Goal: Task Accomplishment & Management: Manage account settings

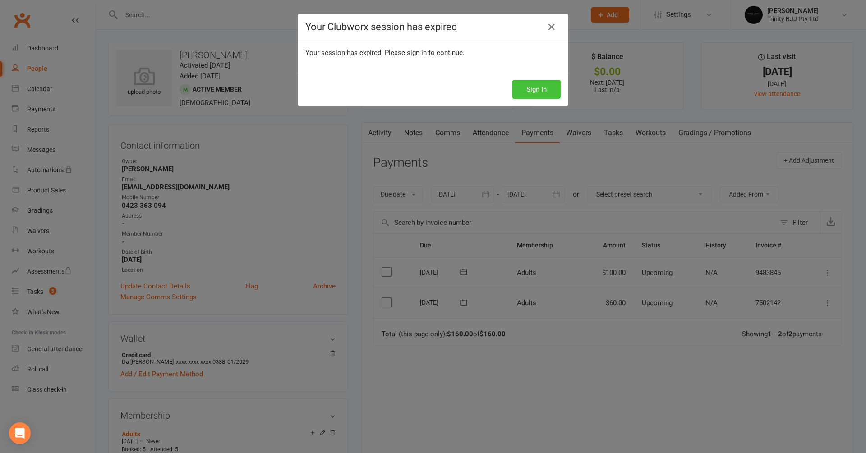
click at [517, 87] on button "Sign In" at bounding box center [536, 89] width 48 height 19
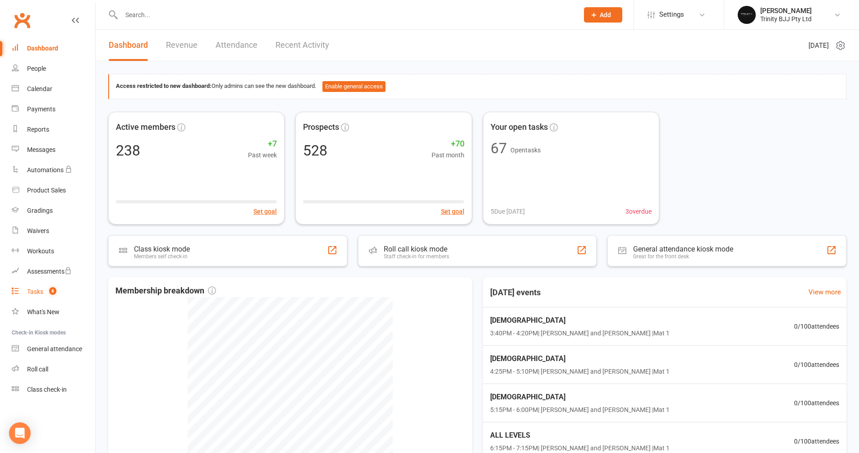
click at [43, 296] on link "Tasks 8" at bounding box center [53, 292] width 83 height 20
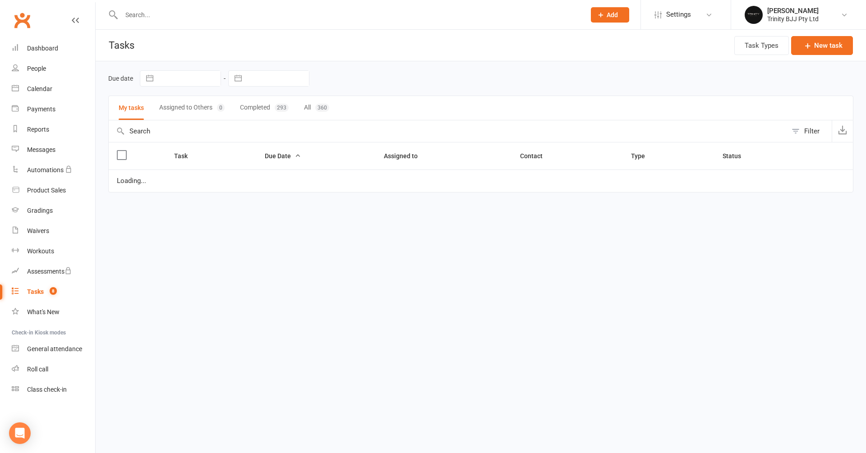
select select "started"
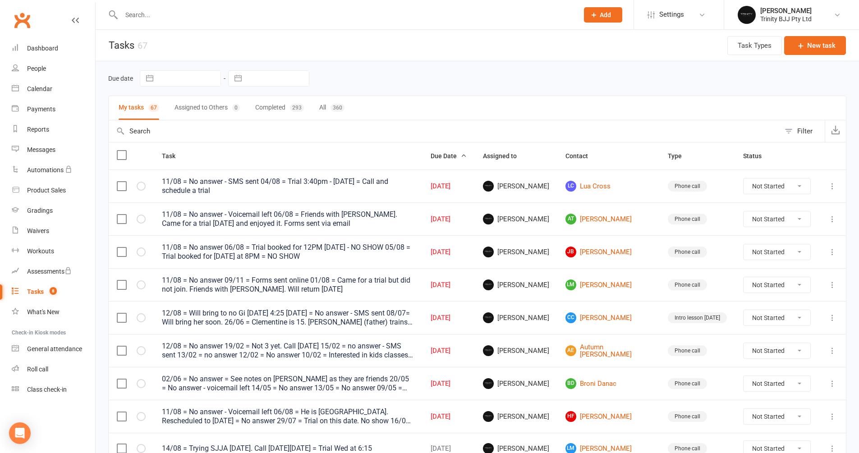
select select "6"
select select "2025"
select select "7"
select select "2025"
select select "8"
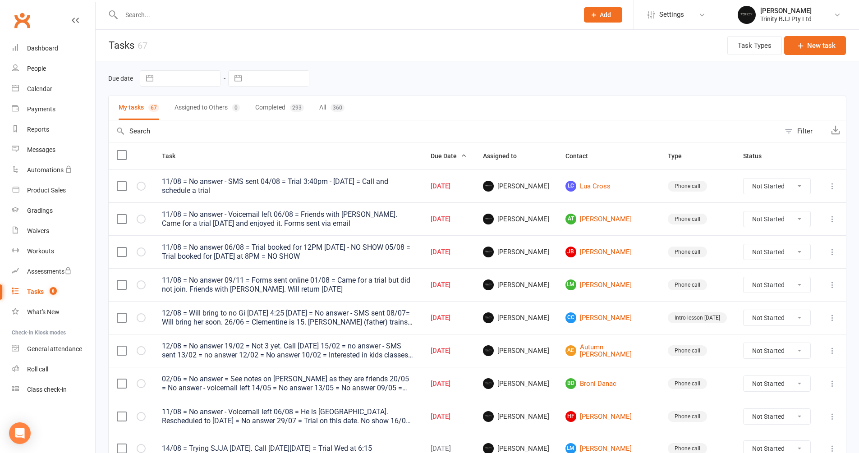
select select "2025"
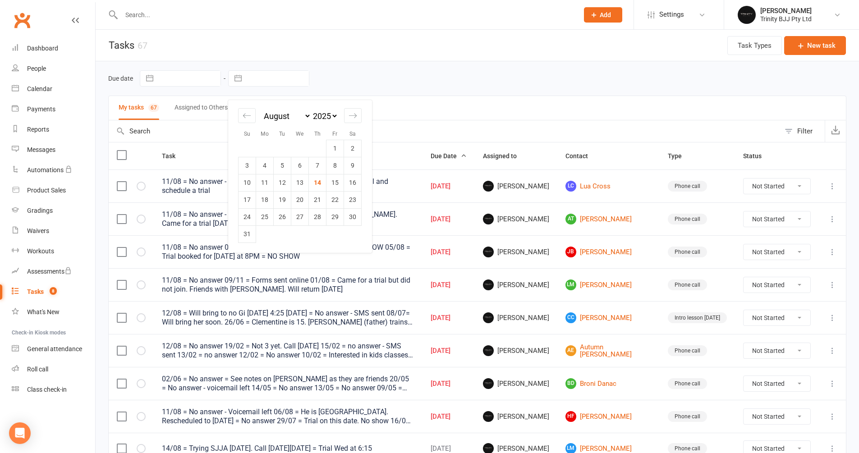
click at [251, 82] on input "text" at bounding box center [277, 78] width 63 height 15
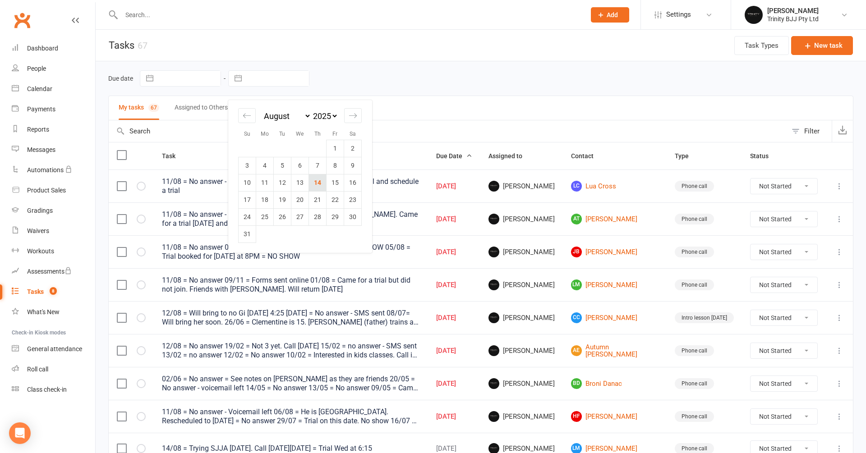
click at [312, 185] on td "14" at bounding box center [318, 182] width 18 height 17
type input "14 Aug 2025"
select select "started"
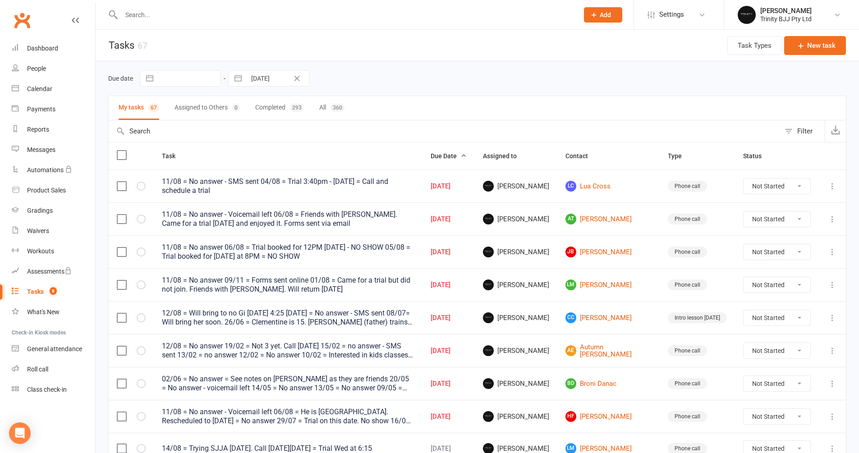
select select "started"
select select "6"
select select "2025"
select select "7"
select select "2025"
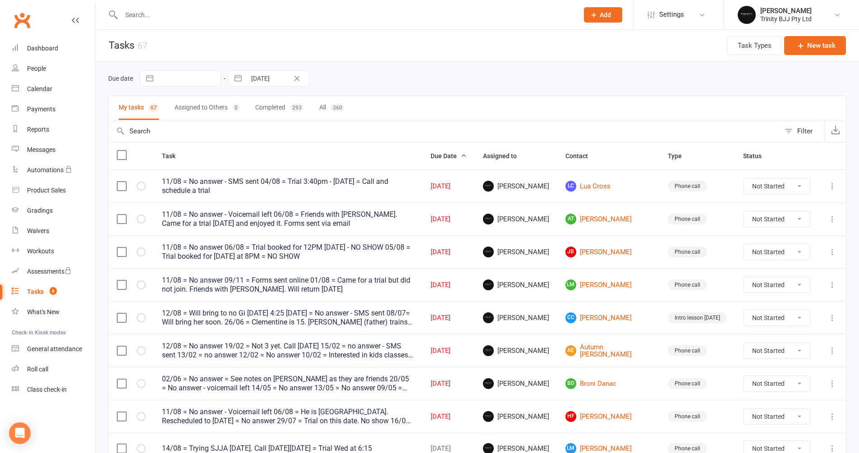
select select "8"
select select "2025"
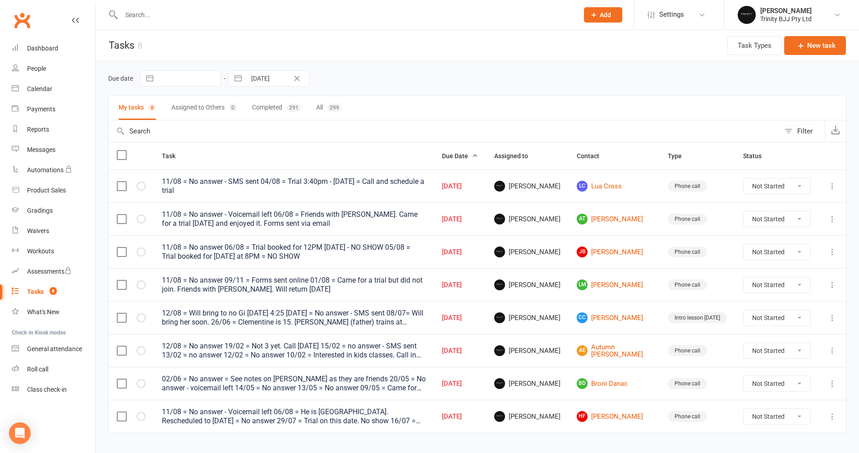
click at [207, 80] on input "text" at bounding box center [189, 78] width 63 height 15
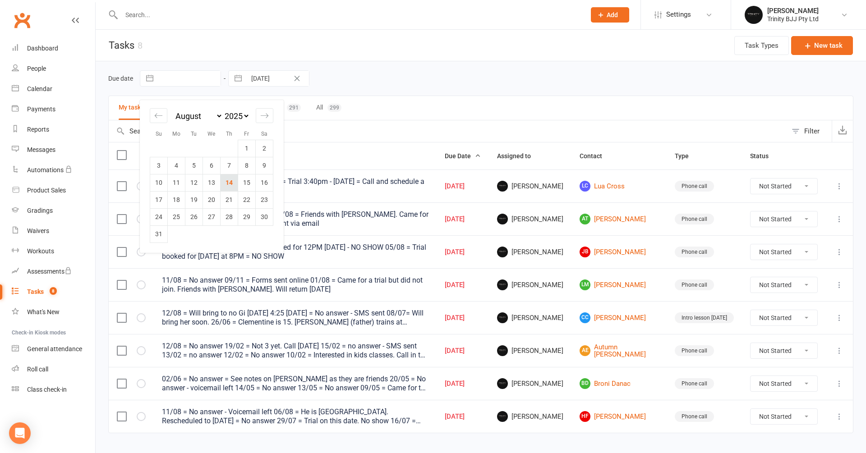
click at [235, 182] on td "14" at bounding box center [230, 182] width 18 height 17
type input "14 Aug 2025"
